Goal: Transaction & Acquisition: Purchase product/service

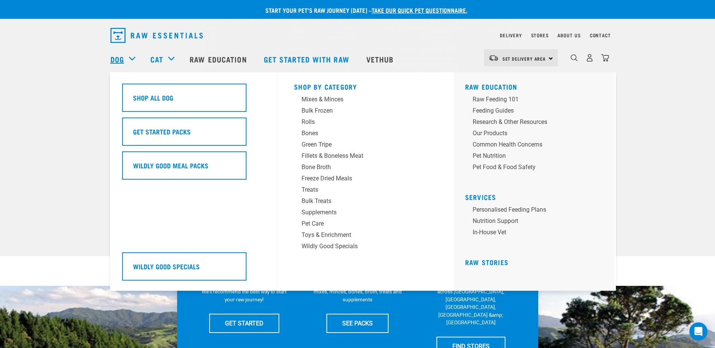
click at [122, 58] on link "Dog" at bounding box center [117, 59] width 14 height 11
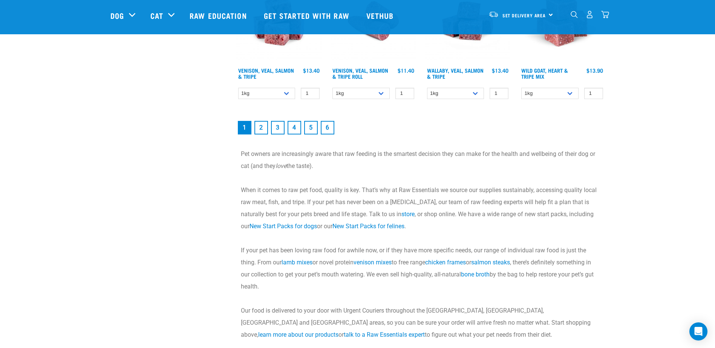
scroll to position [1131, 0]
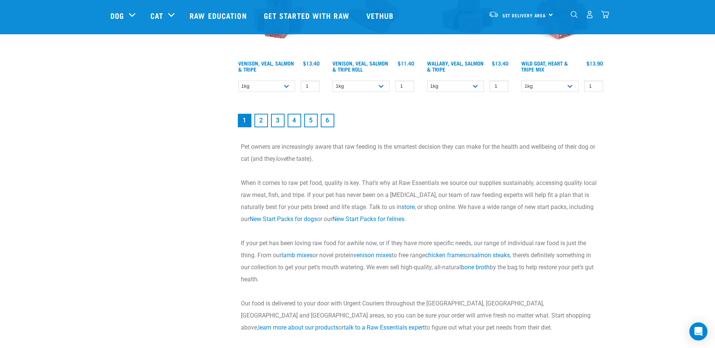
click at [258, 118] on link "2" at bounding box center [261, 121] width 14 height 14
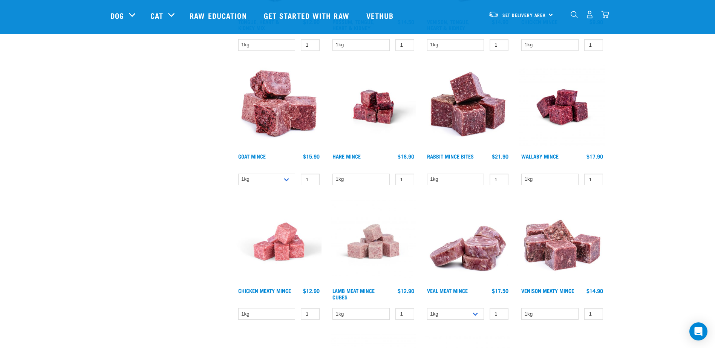
scroll to position [452, 0]
click at [289, 175] on select "1kg 3kg" at bounding box center [266, 179] width 57 height 12
select select "432"
click at [238, 173] on select "1kg 3kg" at bounding box center [266, 179] width 57 height 12
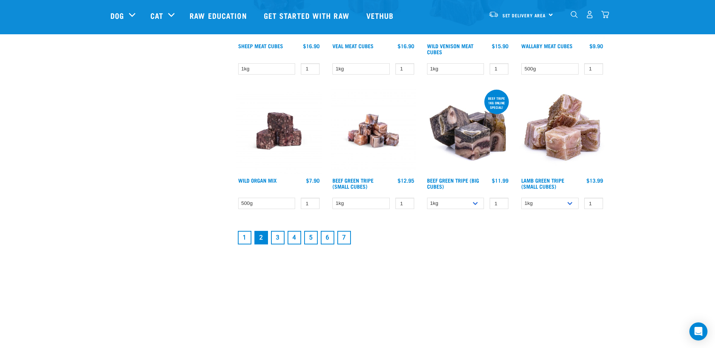
scroll to position [980, 0]
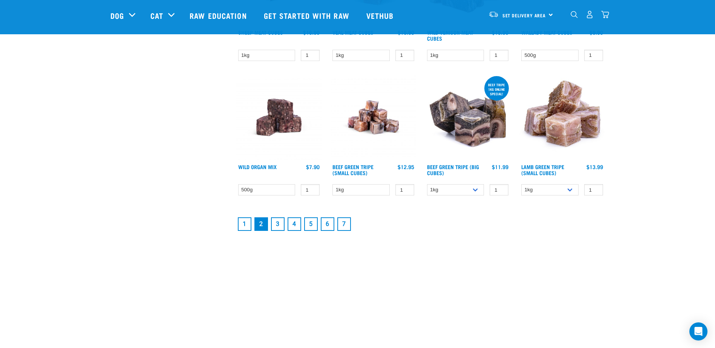
click at [281, 222] on link "3" at bounding box center [278, 224] width 14 height 14
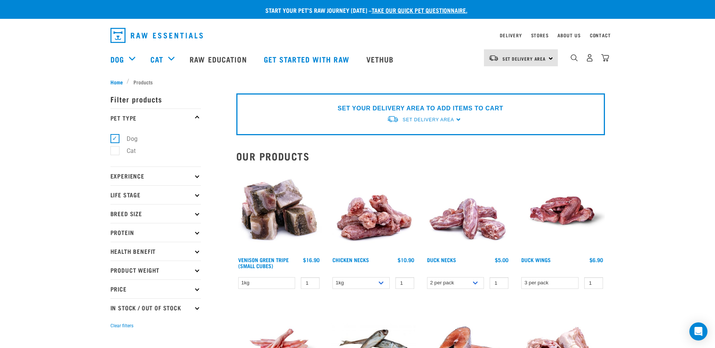
click at [156, 215] on p "Breed Size" at bounding box center [155, 213] width 90 height 19
click at [140, 234] on label "Small Dogs" at bounding box center [138, 234] width 46 height 9
click at [115, 234] on input "Small Dogs" at bounding box center [112, 233] width 5 height 5
checkbox input "true"
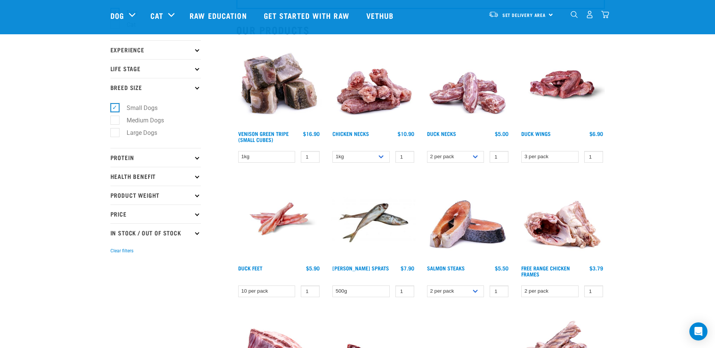
scroll to position [113, 0]
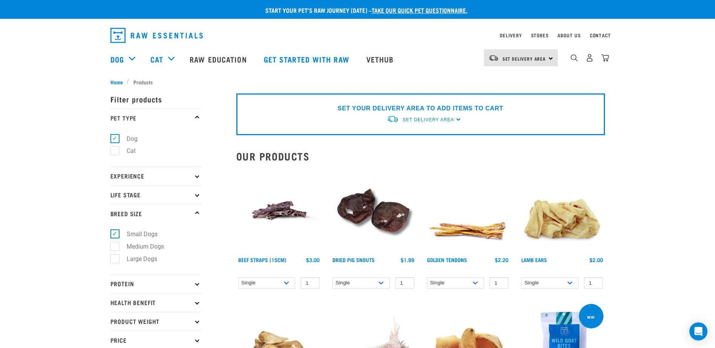
click at [115, 234] on label "Small Dogs" at bounding box center [138, 234] width 46 height 9
click at [113, 234] on input "Small Dogs" at bounding box center [112, 233] width 5 height 5
checkbox input "false"
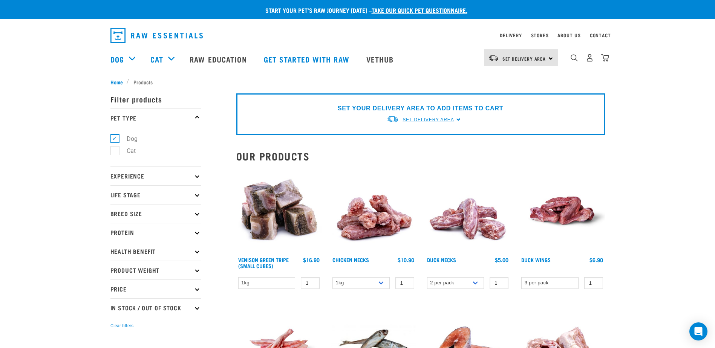
click at [435, 118] on span "Set Delivery Area" at bounding box center [428, 119] width 51 height 5
click at [404, 139] on link "[GEOGRAPHIC_DATA]" at bounding box center [424, 137] width 75 height 12
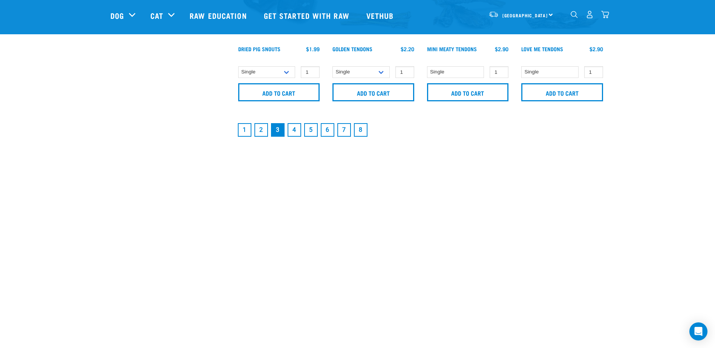
scroll to position [1206, 0]
click at [295, 131] on link "4" at bounding box center [295, 130] width 14 height 14
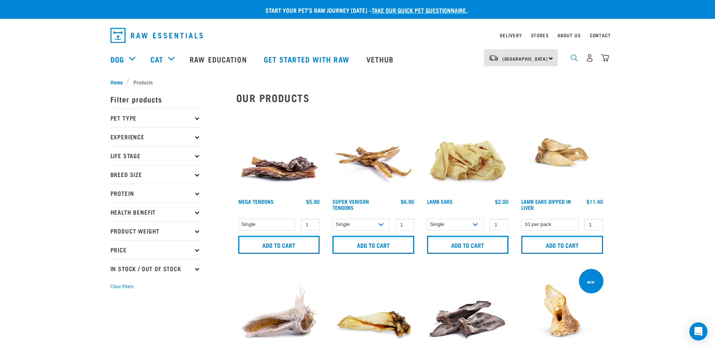
click at [572, 59] on img "dropdown navigation" at bounding box center [574, 57] width 7 height 7
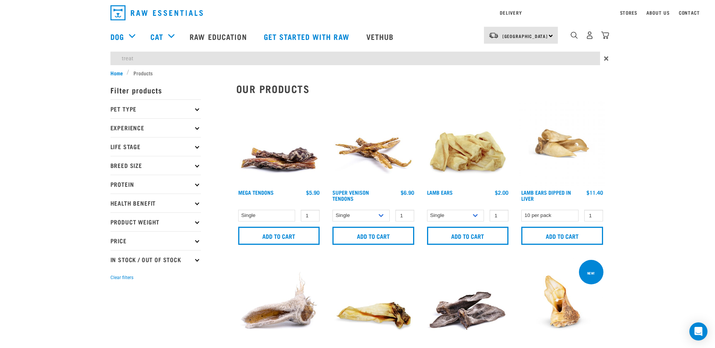
type input "treat"
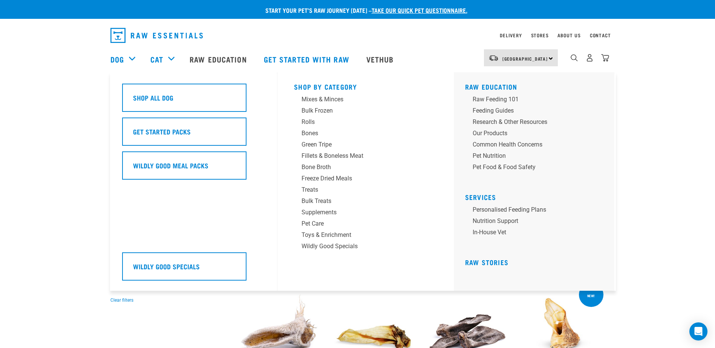
click at [114, 35] on div "Delivery Stores About Us Contact [GEOGRAPHIC_DATA]" at bounding box center [357, 57] width 715 height 69
click at [113, 59] on link "Dog" at bounding box center [117, 59] width 14 height 11
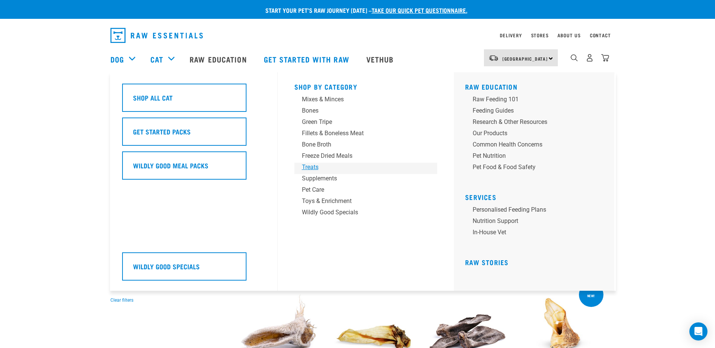
click at [309, 166] on div "Treats" at bounding box center [361, 167] width 118 height 9
